Goal: Task Accomplishment & Management: Use online tool/utility

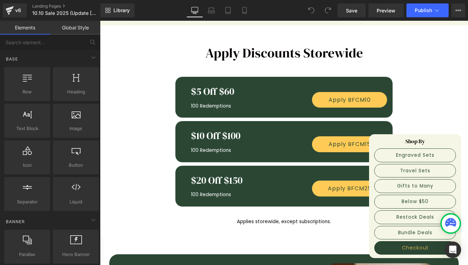
scroll to position [273, 0]
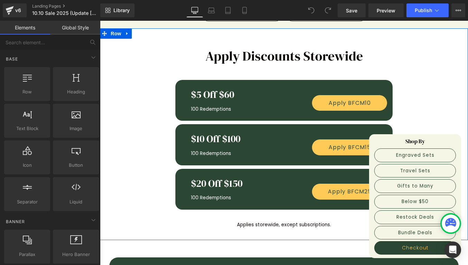
click at [430, 109] on div "Apply Discounts Storewide Heading Row $5 Off $60 Heading 100 Redemptions Text B…" at bounding box center [284, 134] width 368 height 193
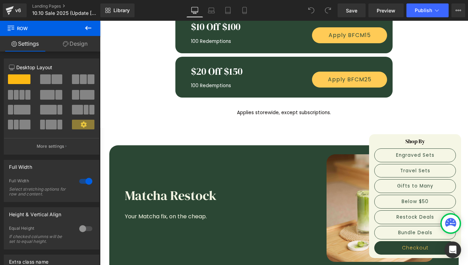
scroll to position [0, 0]
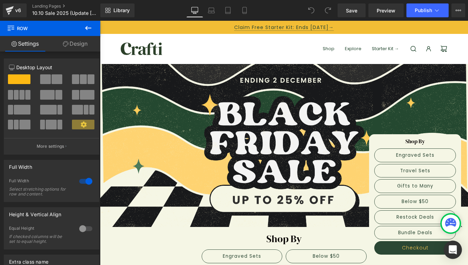
click at [451, 247] on icon "Open Intercom Messenger" at bounding box center [453, 249] width 8 height 9
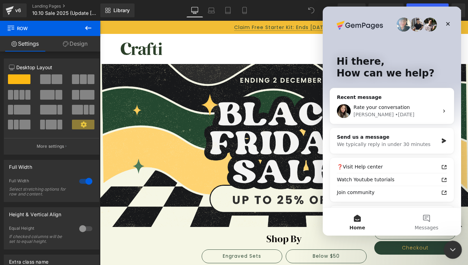
click at [453, 251] on icon "Close Intercom Messenger" at bounding box center [452, 249] width 8 height 8
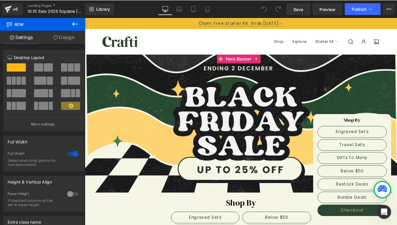
scroll to position [132, 0]
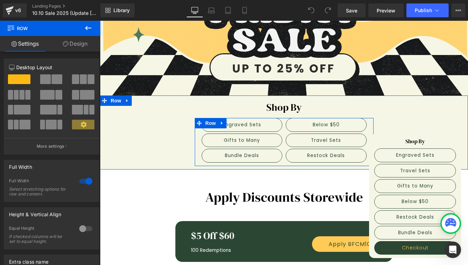
click at [281, 123] on div "Engraved Sets Button Gifts to Many Button Bundle Deals Button" at bounding box center [242, 140] width 84 height 45
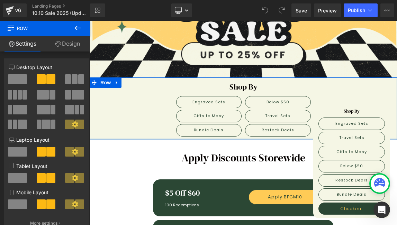
scroll to position [107, 0]
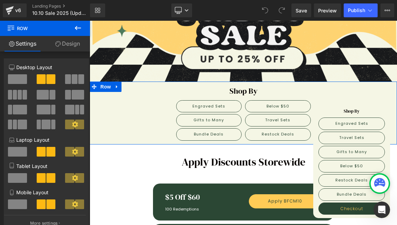
click at [136, 109] on div "Shop By Heading Engraved Sets Button Gifts to Many Button Bundle Deals Button B…" at bounding box center [243, 115] width 307 height 59
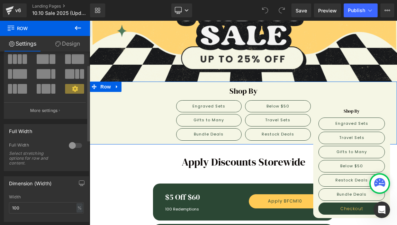
scroll to position [0, 0]
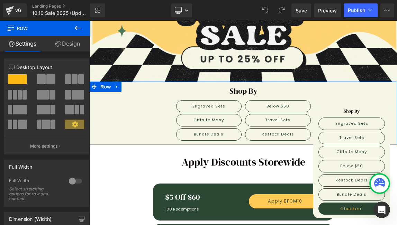
click at [66, 44] on link "Design" at bounding box center [67, 44] width 45 height 16
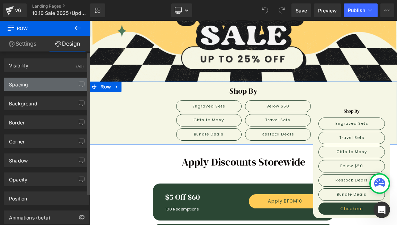
click at [51, 86] on div "Spacing" at bounding box center [46, 84] width 84 height 13
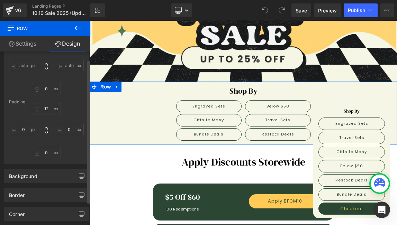
scroll to position [71, 0]
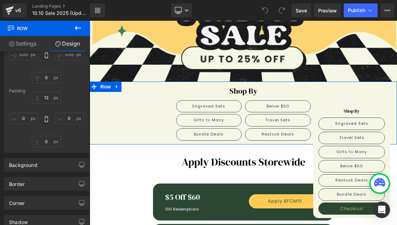
click at [167, 125] on div "Shop By Heading Engraved Sets Button Gifts to Many Button Bundle Deals Button B…" at bounding box center [243, 115] width 307 height 59
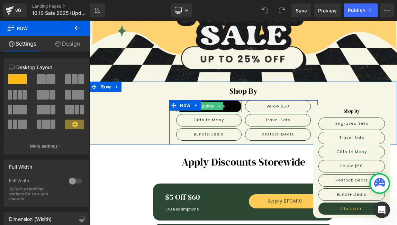
click at [226, 105] on link "Engraved Sets" at bounding box center [209, 106] width 66 height 12
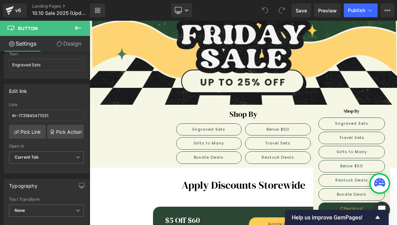
scroll to position [73, 0]
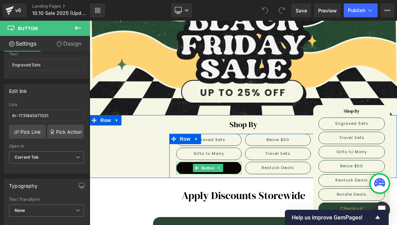
click at [235, 168] on link "Bundle Deals" at bounding box center [209, 168] width 66 height 12
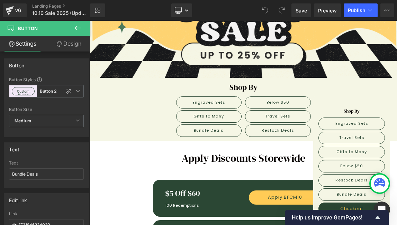
scroll to position [110, 0]
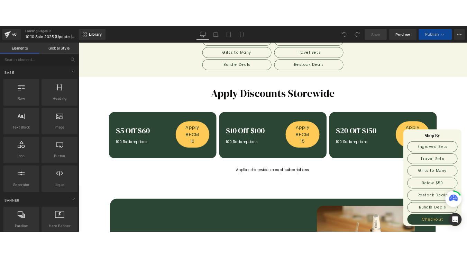
scroll to position [215, 0]
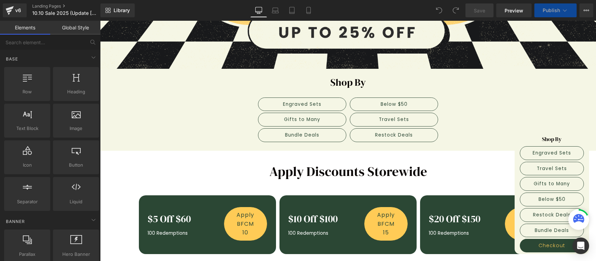
click at [207, 131] on div "Shop By Heading Engraved Sets Button Gifts to Many Button Bundle Deals Button B…" at bounding box center [348, 110] width 496 height 68
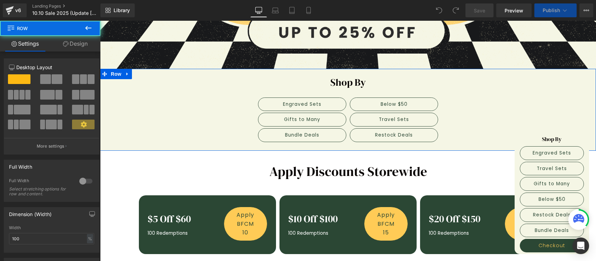
click at [214, 97] on div "Shop By Heading Engraved Sets Button Gifts to Many Button Bundle Deals Button B…" at bounding box center [348, 110] width 496 height 68
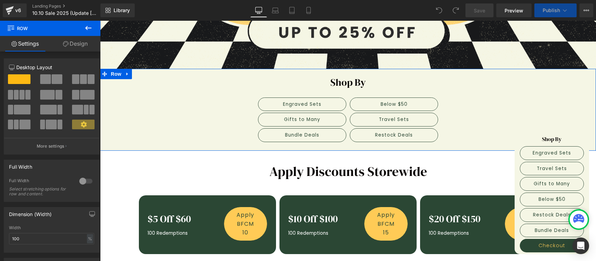
click at [344, 79] on div "Shop By Heading" at bounding box center [347, 83] width 485 height 14
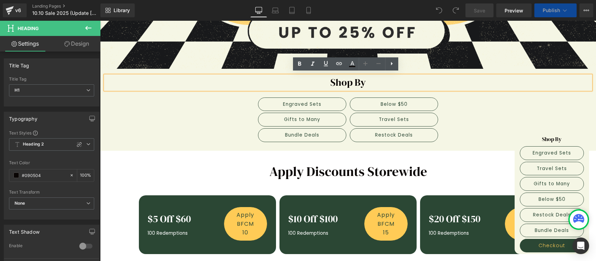
click at [204, 117] on div "Shop By Heading Engraved Sets Button Gifts to Many Button Bundle Deals Button B…" at bounding box center [348, 110] width 496 height 68
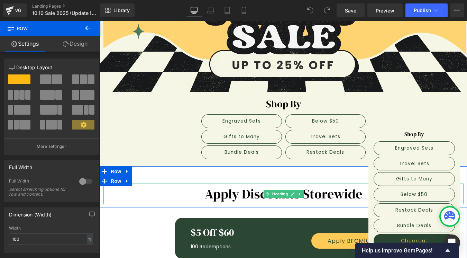
scroll to position [0, 0]
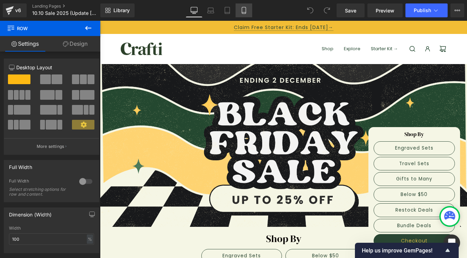
click at [241, 9] on icon at bounding box center [244, 10] width 7 height 7
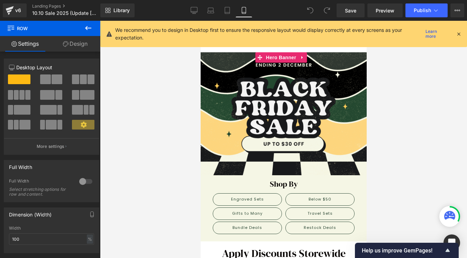
click at [280, 145] on div at bounding box center [283, 113] width 166 height 123
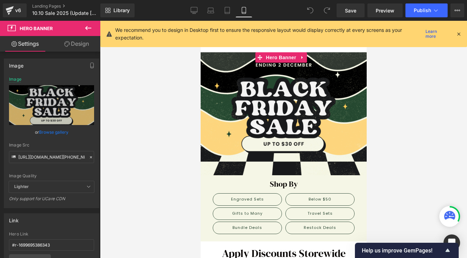
click at [306, 150] on div at bounding box center [283, 113] width 166 height 123
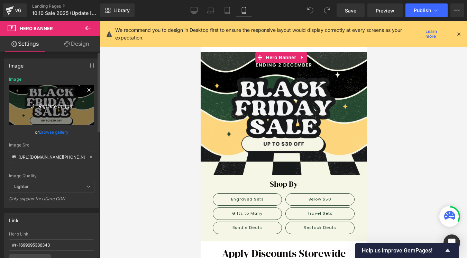
click at [51, 107] on icon "Replace Image" at bounding box center [51, 105] width 55 height 9
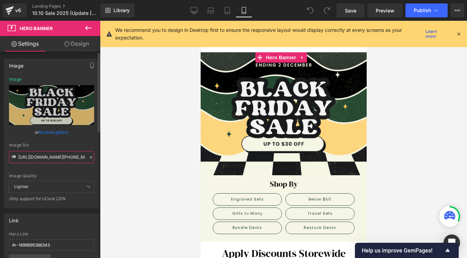
click at [36, 156] on input "https://cdn.shopify.com/s/files/1/0266/0607/5958/files/Black_friday_NO_BUTTON_-…" at bounding box center [51, 157] width 85 height 12
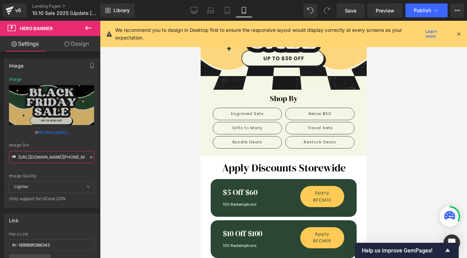
scroll to position [88, 0]
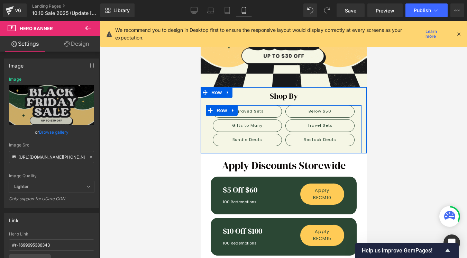
click at [212, 120] on div "Engraved Sets Button Gifts to Many Button Bundle Deals Button" at bounding box center [247, 125] width 73 height 41
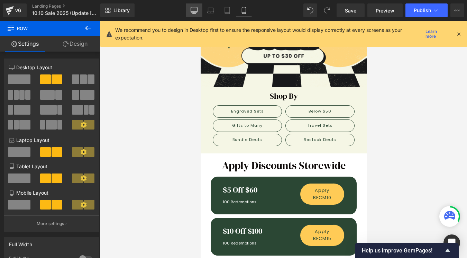
click at [195, 9] on icon at bounding box center [194, 10] width 7 height 7
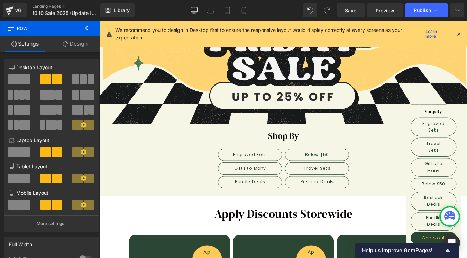
scroll to position [151, 0]
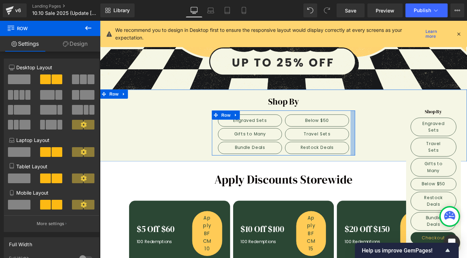
click at [386, 129] on div at bounding box center [388, 148] width 5 height 51
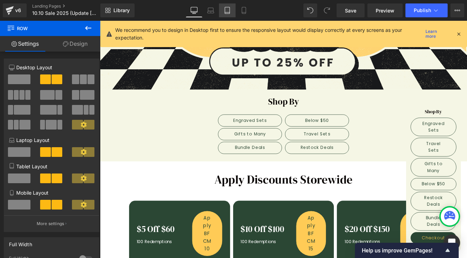
click at [230, 12] on icon at bounding box center [227, 10] width 5 height 7
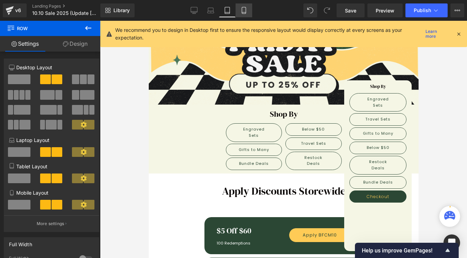
click at [244, 11] on icon at bounding box center [244, 10] width 7 height 7
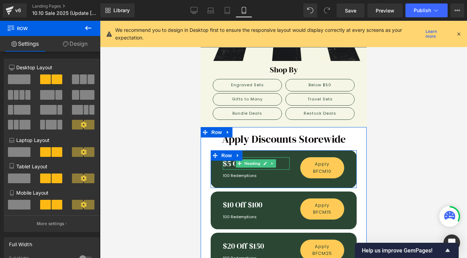
scroll to position [113, 0]
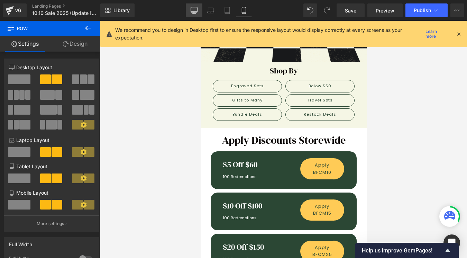
click at [194, 11] on icon at bounding box center [194, 11] width 7 height 0
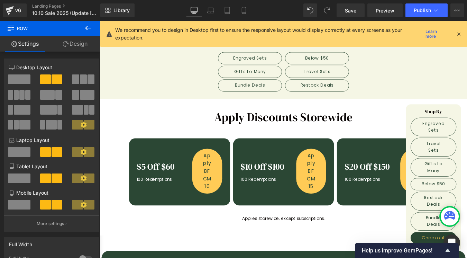
scroll to position [224, 0]
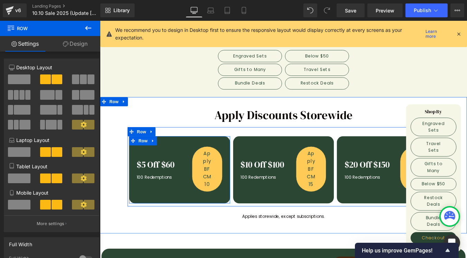
click at [199, 159] on div "$5 Off $60 Heading 100 Redemptions Text Block Apply BFCM10 Button Row 38px" at bounding box center [190, 190] width 115 height 77
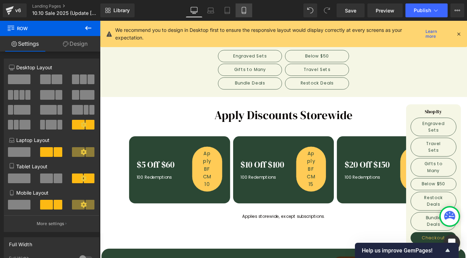
click at [247, 9] on icon at bounding box center [244, 10] width 7 height 7
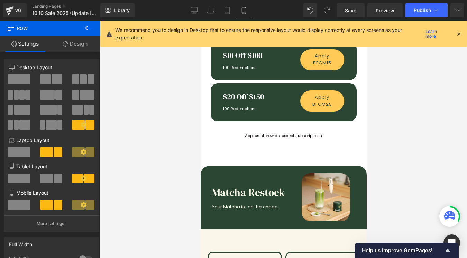
scroll to position [73, 0]
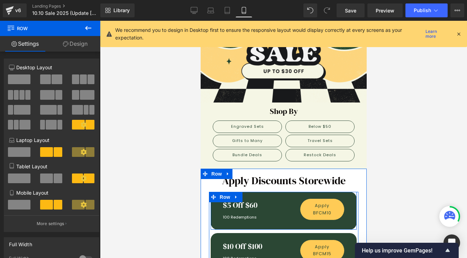
click at [284, 192] on div "$5 Off $60 Heading 100 Redemptions Text Block Apply BFCM10 Button Row" at bounding box center [283, 211] width 146 height 38
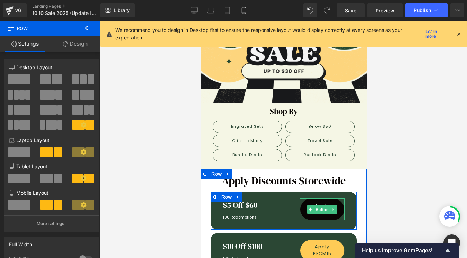
click at [304, 212] on link "Apply BFCM10" at bounding box center [322, 209] width 45 height 22
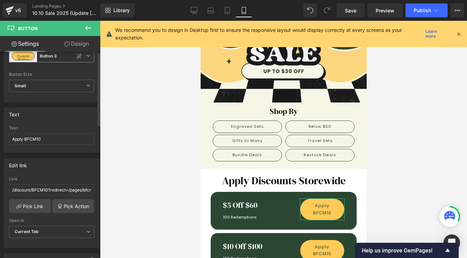
scroll to position [0, 0]
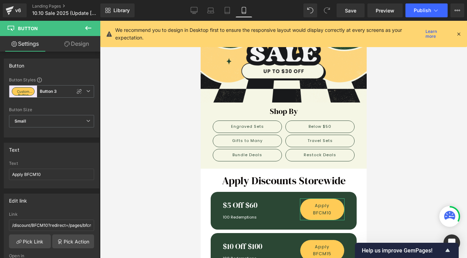
click at [74, 43] on link "Design" at bounding box center [77, 44] width 50 height 16
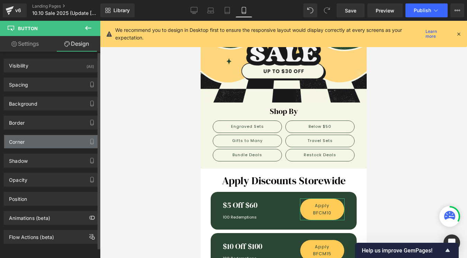
click at [43, 142] on div "Corner" at bounding box center [51, 141] width 95 height 13
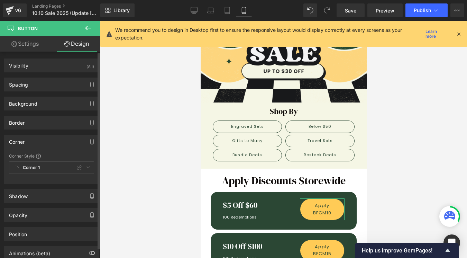
click at [28, 170] on div "Corner 1 Custom Default Corner Corner 1 Corner 2" at bounding box center [51, 169] width 85 height 16
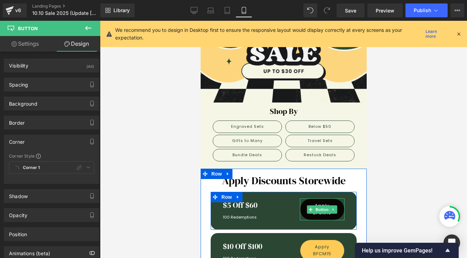
click at [300, 211] on link "Apply BFCM10" at bounding box center [322, 209] width 45 height 22
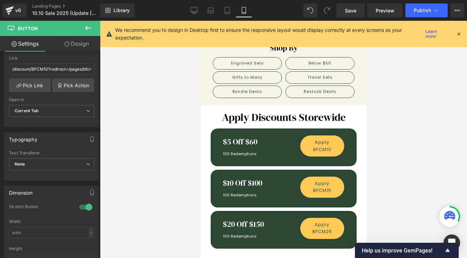
scroll to position [162, 0]
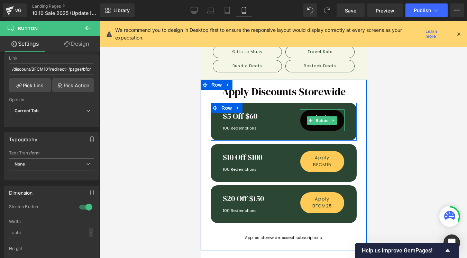
click at [303, 121] on link "Apply BFCM10" at bounding box center [322, 120] width 45 height 22
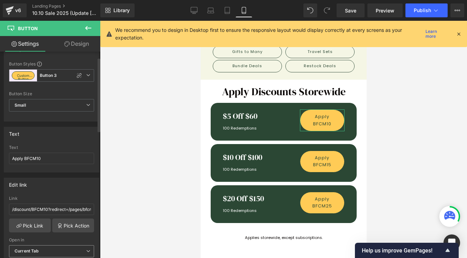
scroll to position [0, 0]
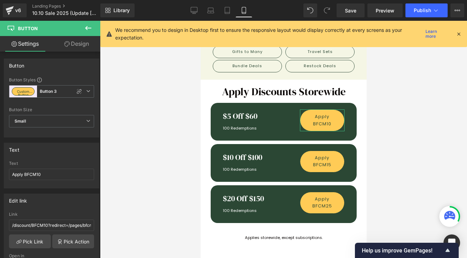
click at [78, 46] on link "Design" at bounding box center [77, 44] width 50 height 16
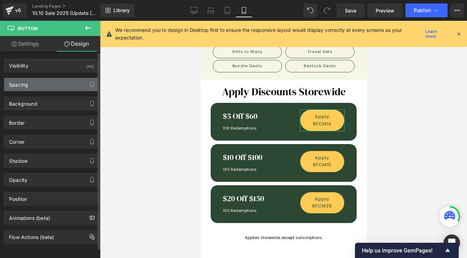
click at [58, 86] on div "Spacing" at bounding box center [51, 84] width 95 height 13
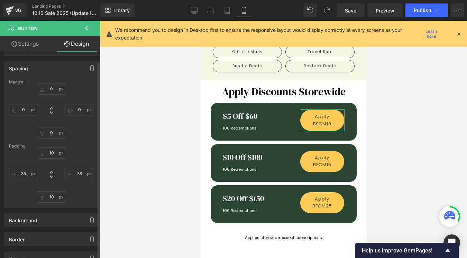
scroll to position [17, 0]
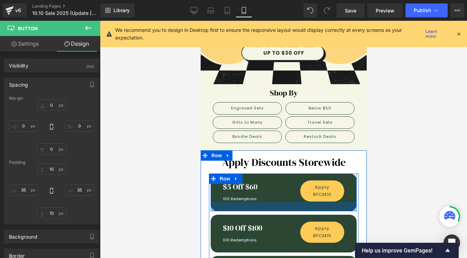
scroll to position [17, 0]
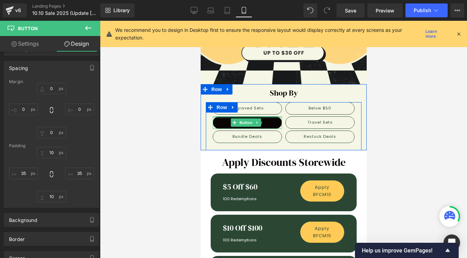
click at [218, 116] on div at bounding box center [247, 117] width 69 height 2
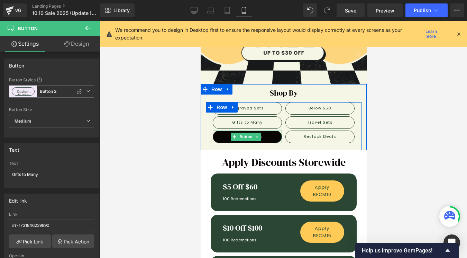
click at [216, 134] on link "Bundle Deals" at bounding box center [247, 137] width 69 height 12
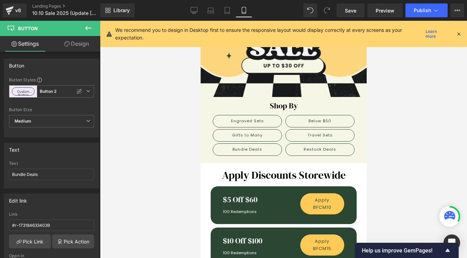
scroll to position [0, 0]
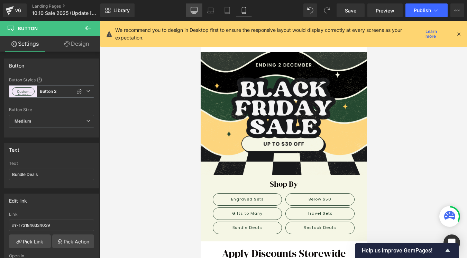
click at [194, 7] on icon at bounding box center [194, 10] width 7 height 7
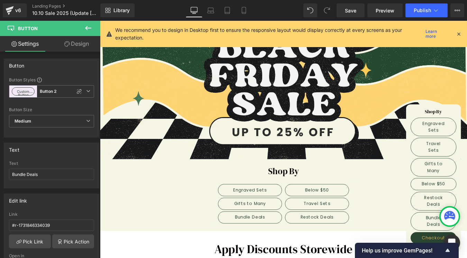
scroll to position [98, 0]
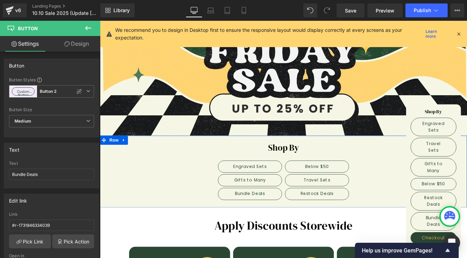
click at [176, 181] on div "Shop By Heading Engraved Sets Button Gifts to Many Button Bundle Deals Button B…" at bounding box center [309, 193] width 419 height 68
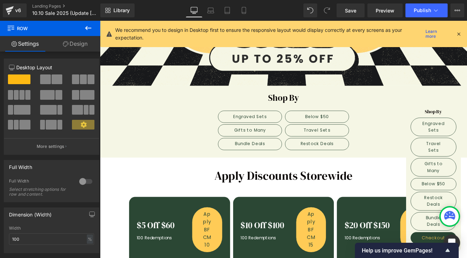
scroll to position [38, 0]
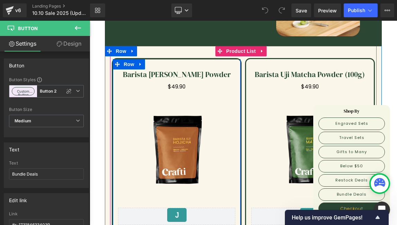
scroll to position [267, 0]
